Goal: Check status: Check status

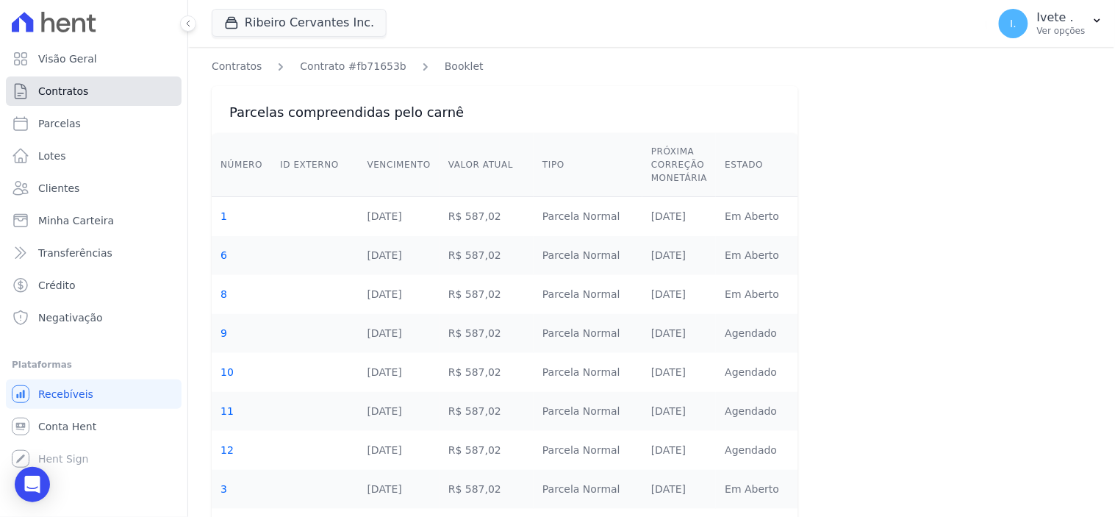
click at [57, 93] on span "Contratos" at bounding box center [63, 91] width 50 height 15
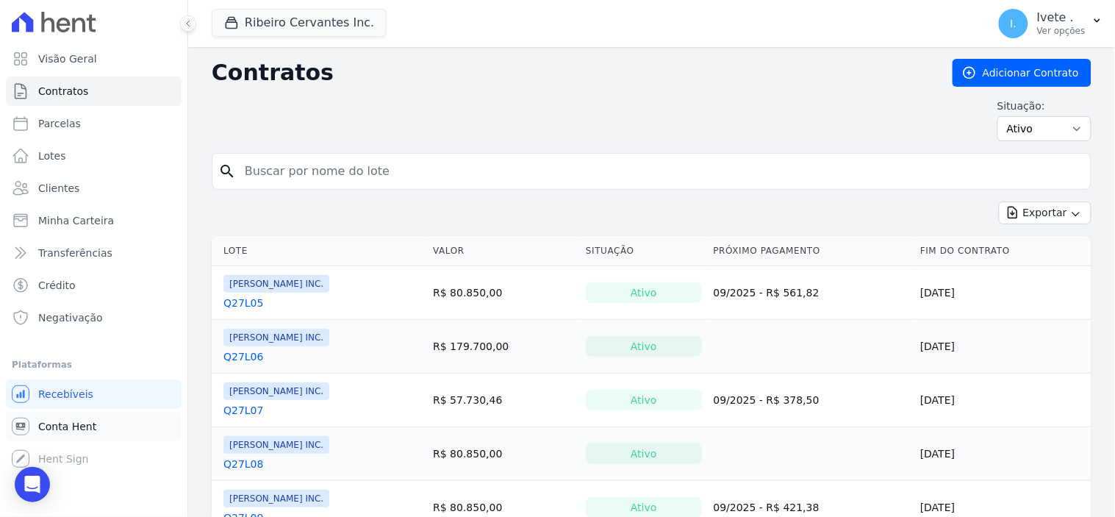
click at [64, 428] on span "Conta Hent" at bounding box center [67, 426] width 58 height 15
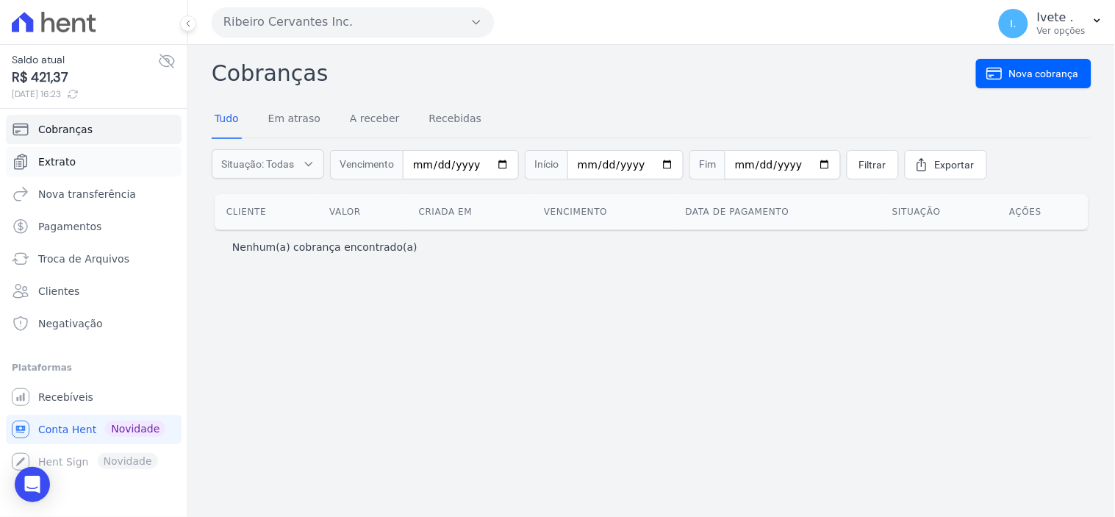
click at [61, 164] on span "Extrato" at bounding box center [56, 161] width 37 height 15
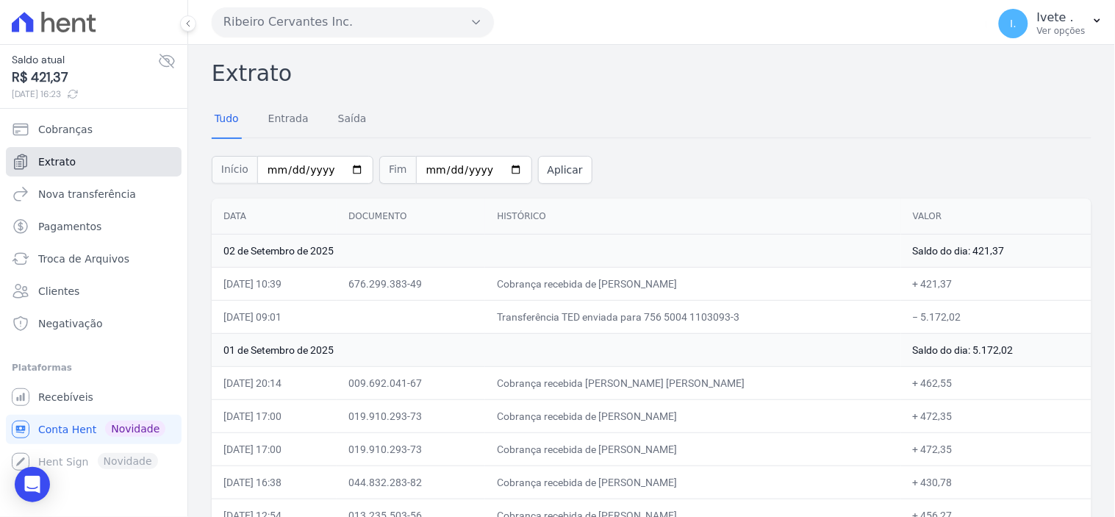
click at [64, 159] on span "Extrato" at bounding box center [56, 161] width 37 height 15
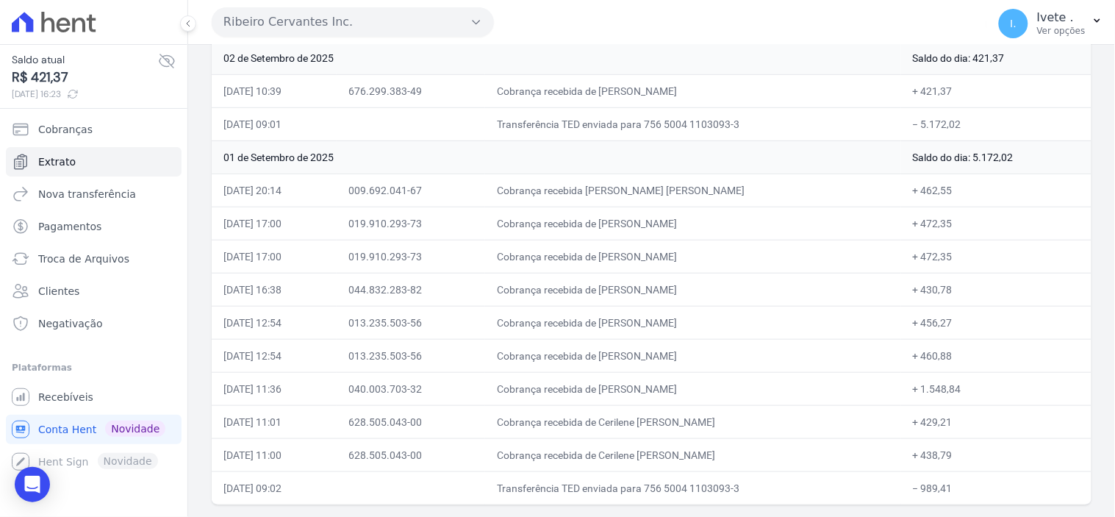
scroll to position [111, 0]
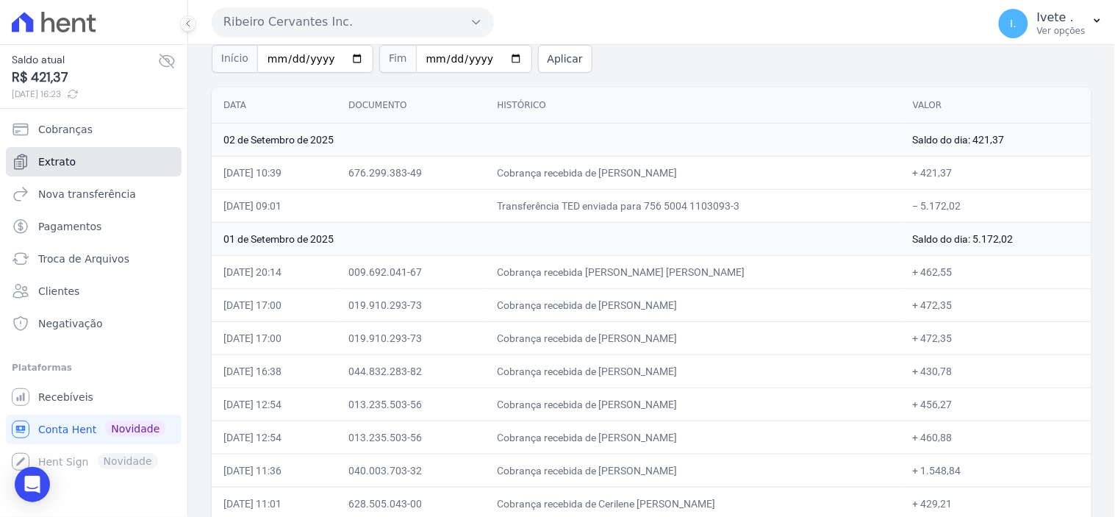
click at [51, 160] on span "Extrato" at bounding box center [56, 161] width 37 height 15
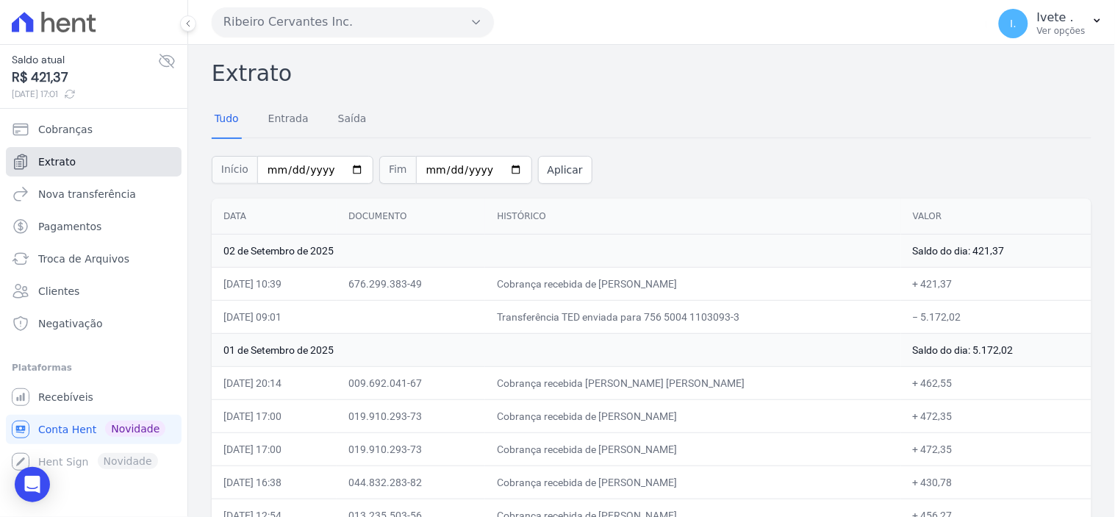
click at [51, 160] on span "Extrato" at bounding box center [56, 161] width 37 height 15
click at [41, 158] on span "Extrato" at bounding box center [56, 161] width 37 height 15
click at [60, 162] on span "Extrato" at bounding box center [56, 161] width 37 height 15
click at [1007, 23] on span "I." at bounding box center [1013, 23] width 29 height 29
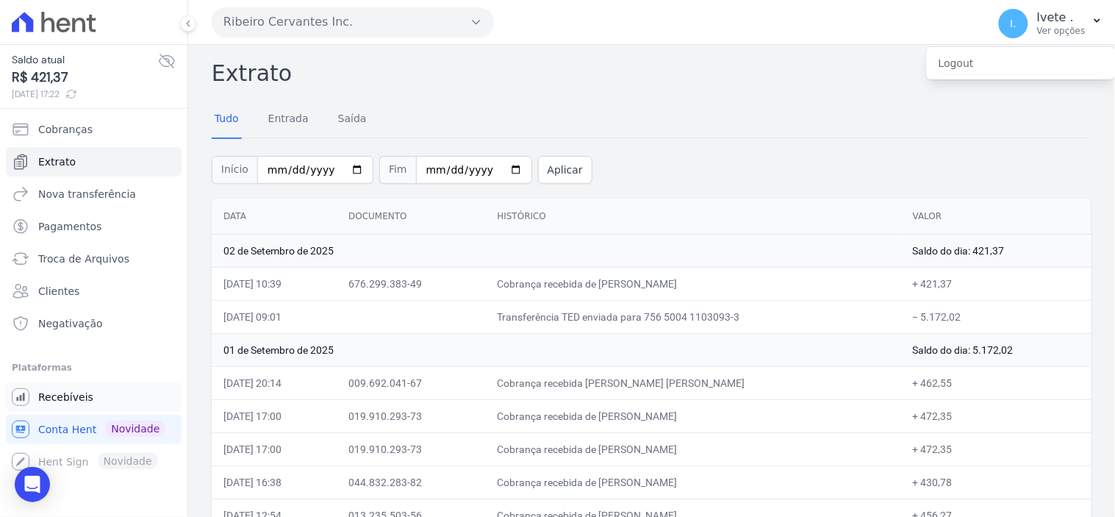
click at [44, 398] on span "Recebíveis" at bounding box center [65, 396] width 55 height 15
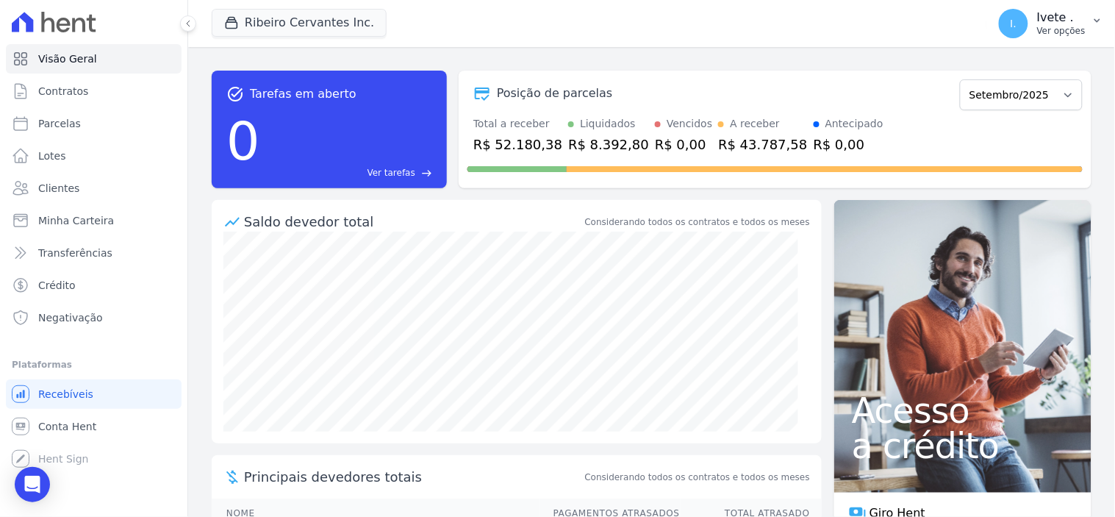
click at [1090, 26] on button "I. Ivete . Ver opções" at bounding box center [1051, 23] width 128 height 41
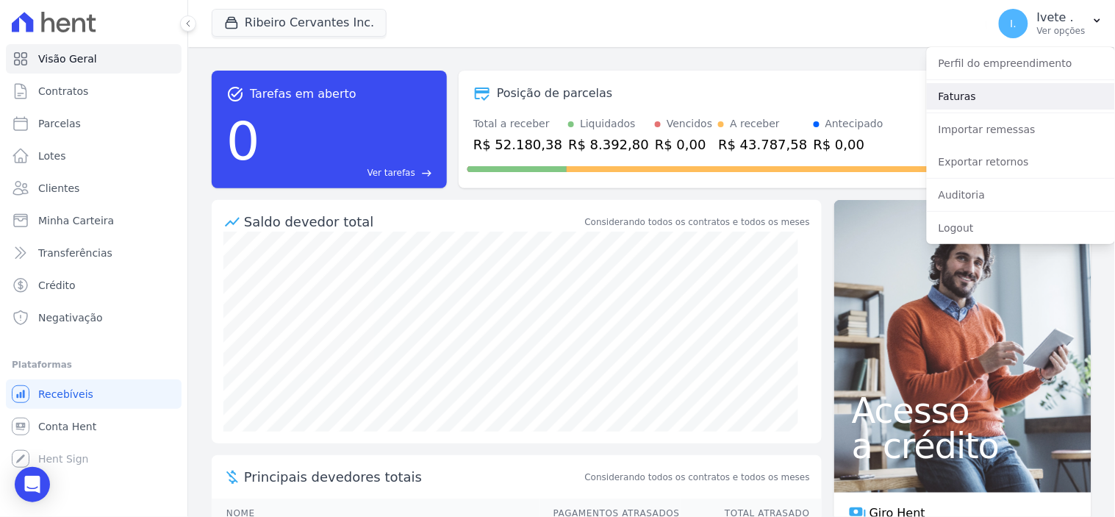
click at [1007, 100] on link "Faturas" at bounding box center [1021, 96] width 188 height 26
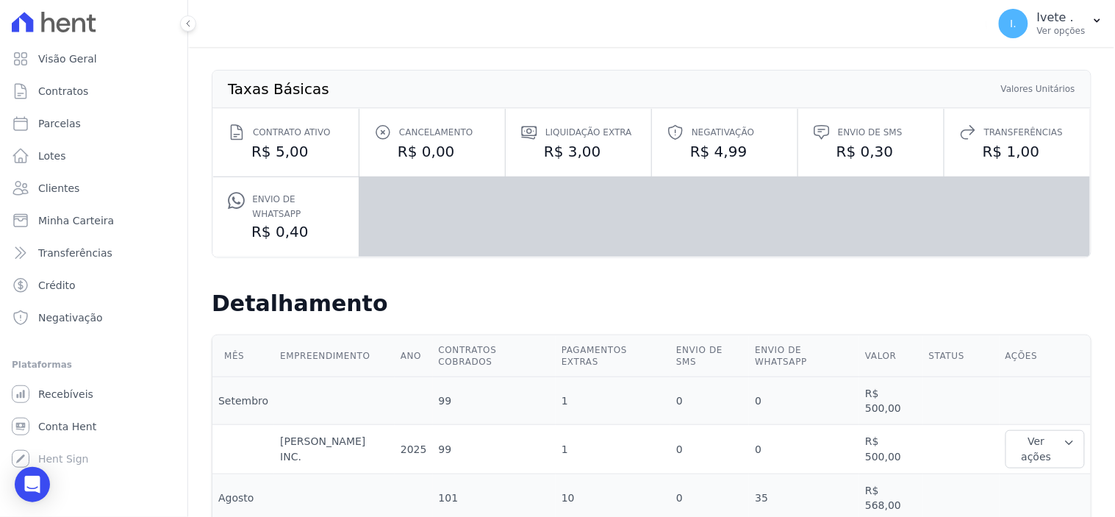
scroll to position [326, 0]
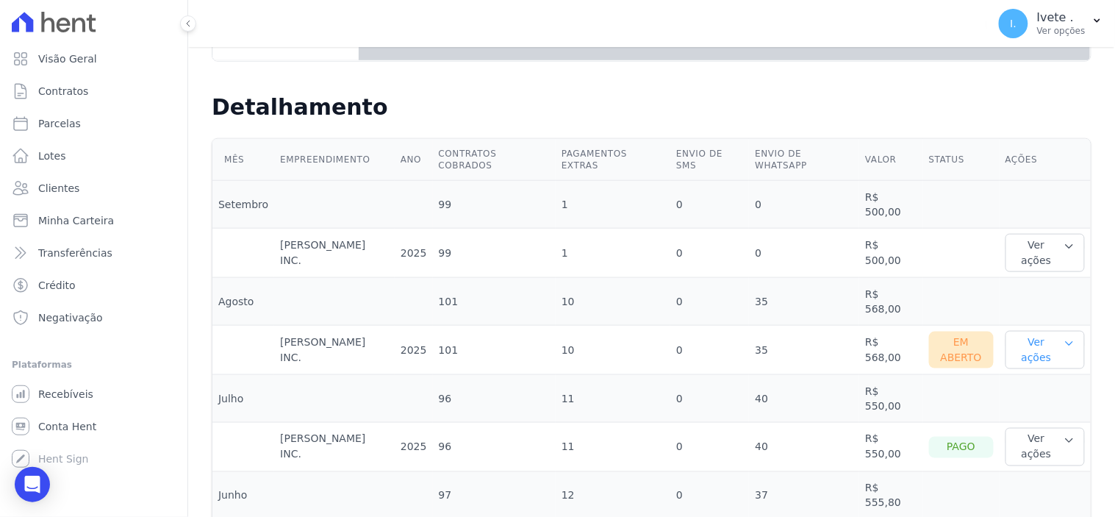
click at [1063, 337] on icon "button" at bounding box center [1069, 343] width 12 height 12
click at [1038, 390] on link "Ver boleto" at bounding box center [1065, 397] width 109 height 15
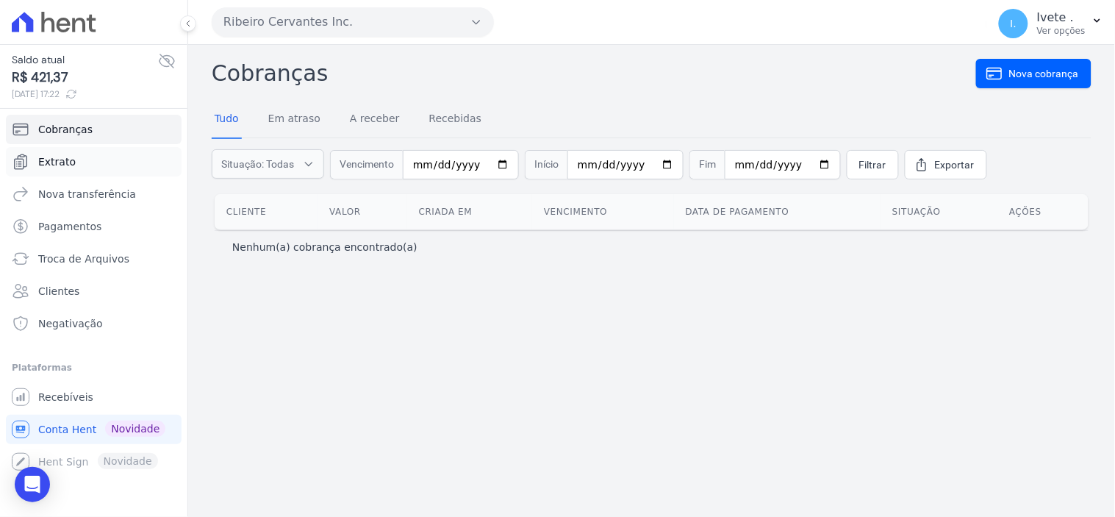
click at [57, 158] on span "Extrato" at bounding box center [56, 161] width 37 height 15
click at [53, 162] on span "Extrato" at bounding box center [56, 161] width 37 height 15
